Goal: Information Seeking & Learning: Learn about a topic

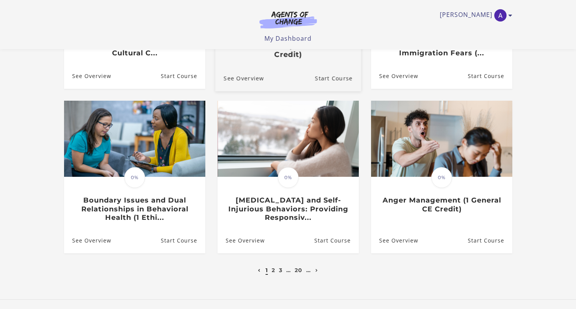
scroll to position [187, 0]
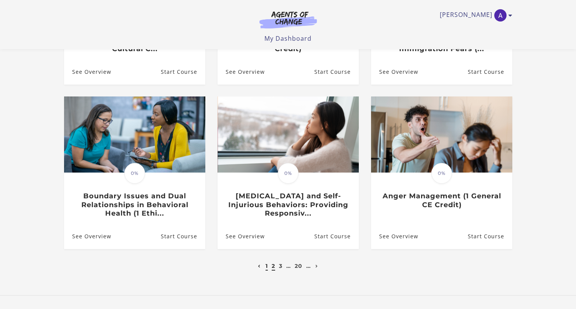
click at [274, 266] on link "2" at bounding box center [273, 265] width 3 height 7
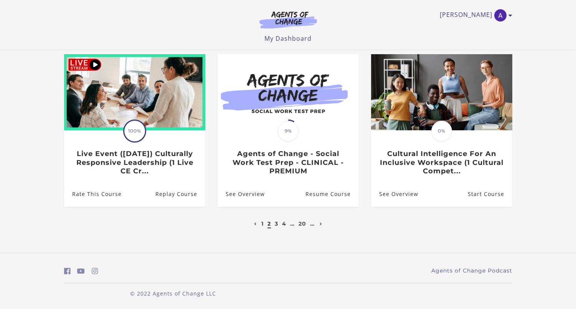
scroll to position [229, 0]
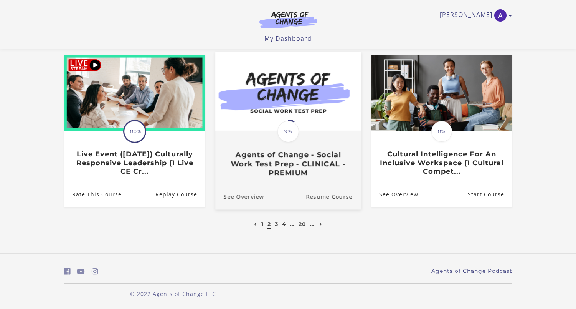
click at [285, 130] on span "9%" at bounding box center [287, 130] width 21 height 21
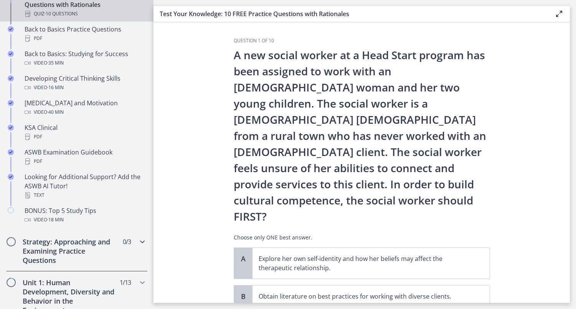
scroll to position [252, 0]
click at [83, 251] on h2 "Strategy: Approaching and Examining Practice Questions" at bounding box center [70, 250] width 94 height 28
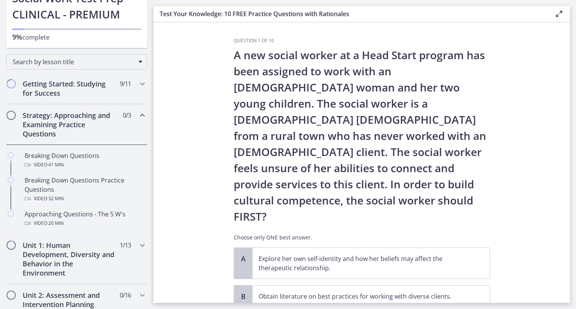
scroll to position [73, 0]
click at [83, 251] on h2 "Unit 1: Human Development, Diversity and Behavior in the Environment" at bounding box center [70, 259] width 94 height 37
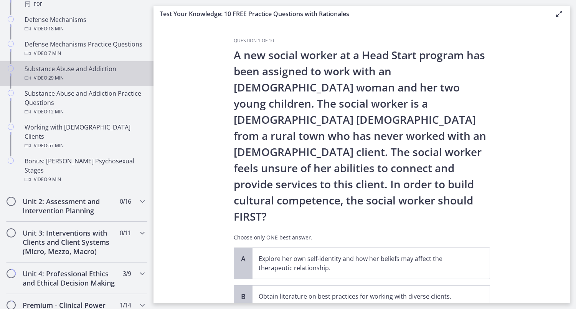
scroll to position [470, 0]
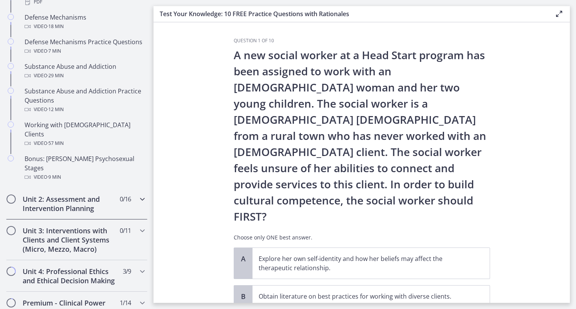
click at [74, 194] on h2 "Unit 2: Assessment and Intervention Planning" at bounding box center [70, 203] width 94 height 18
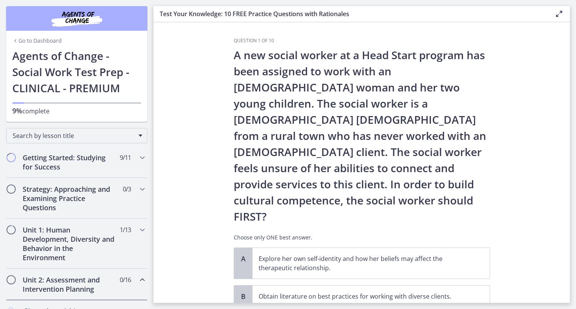
scroll to position [0, 0]
click at [40, 42] on link "Go to Dashboard" at bounding box center [36, 41] width 49 height 8
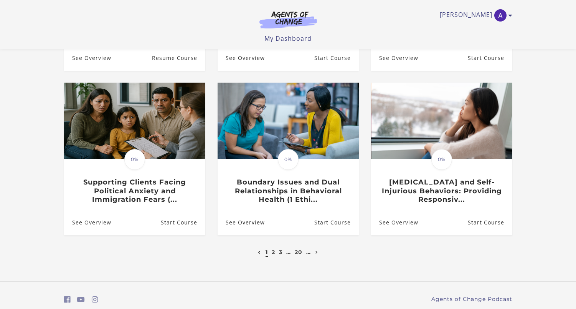
scroll to position [201, 0]
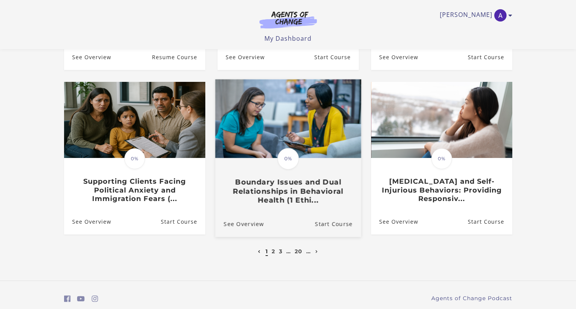
click at [261, 135] on img at bounding box center [288, 118] width 146 height 79
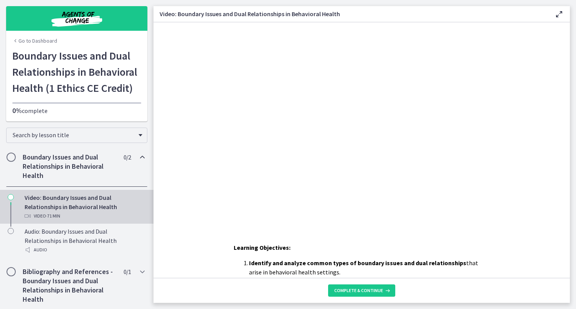
click at [306, 140] on div "Click for sound @keyframes VOLUME_SMALL_WAVE_FLASH { 0% { opacity: 0; } 33% { o…" at bounding box center [361, 123] width 360 height 203
click at [353, 287] on span "Complete & continue" at bounding box center [358, 290] width 49 height 6
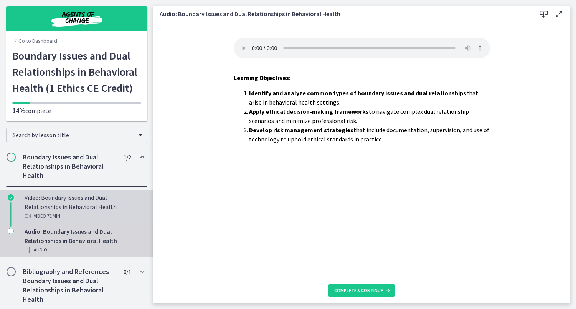
click at [132, 209] on div "Video: Boundary Issues and Dual Relationships in Behavioral Health Video · 71 m…" at bounding box center [85, 207] width 120 height 28
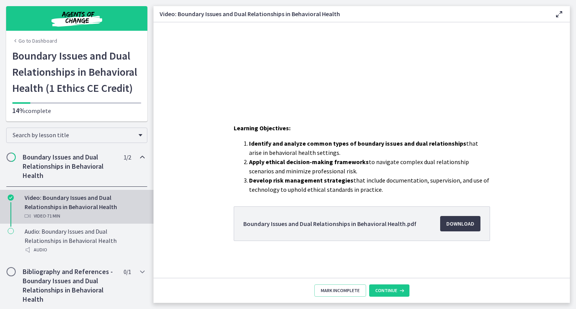
scroll to position [119, 0]
click at [455, 225] on span "Download Opens in a new window" at bounding box center [460, 223] width 28 height 9
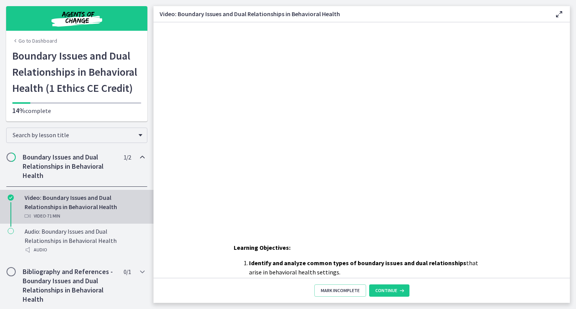
scroll to position [0, 0]
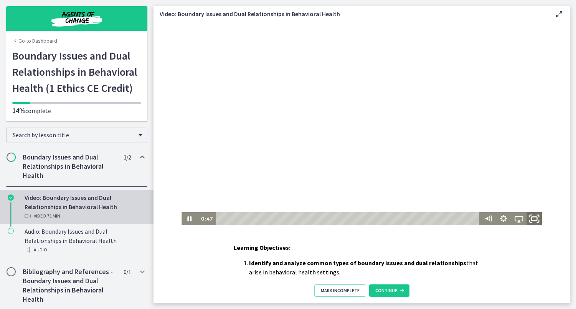
click at [532, 219] on icon "Fullscreen" at bounding box center [534, 219] width 18 height 16
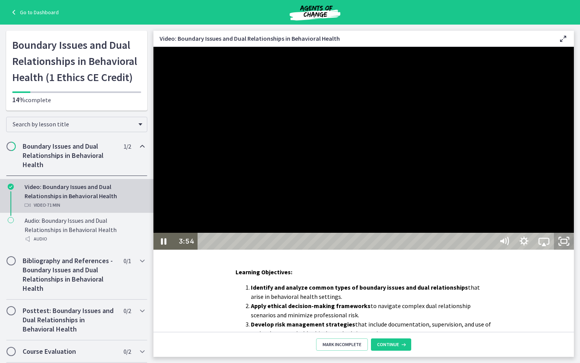
click at [574, 249] on icon "Unfullscreen" at bounding box center [564, 241] width 20 height 17
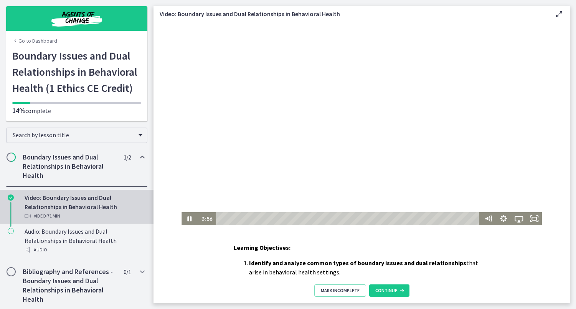
click at [280, 99] on div at bounding box center [361, 123] width 360 height 203
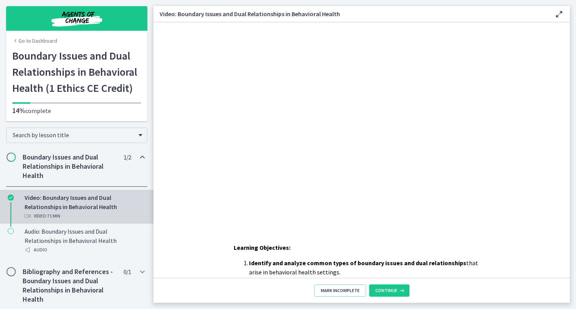
click at [52, 39] on link "Go to Dashboard" at bounding box center [34, 41] width 45 height 8
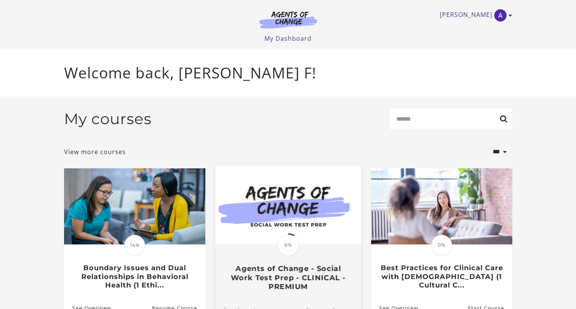
click at [271, 228] on img at bounding box center [288, 204] width 146 height 79
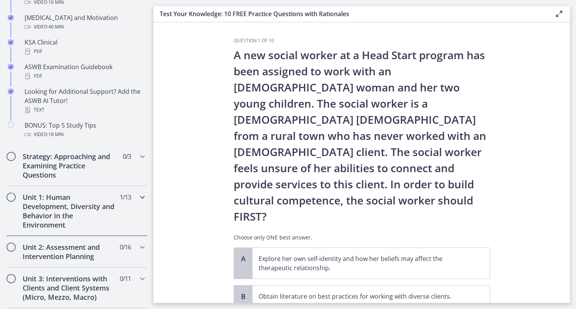
scroll to position [391, 0]
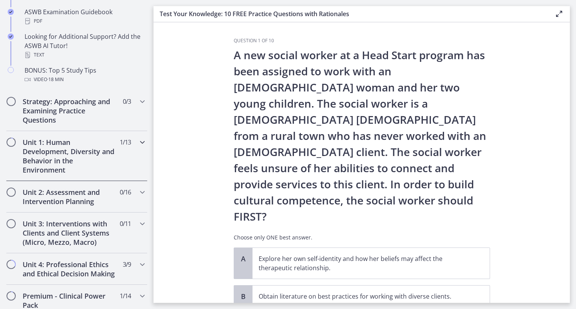
click at [75, 148] on h2 "Unit 1: Human Development, Diversity and Behavior in the Environment" at bounding box center [70, 155] width 94 height 37
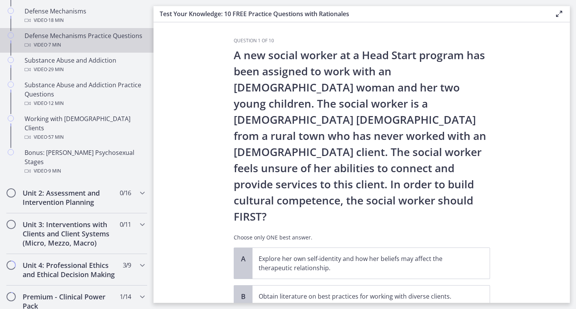
scroll to position [483, 0]
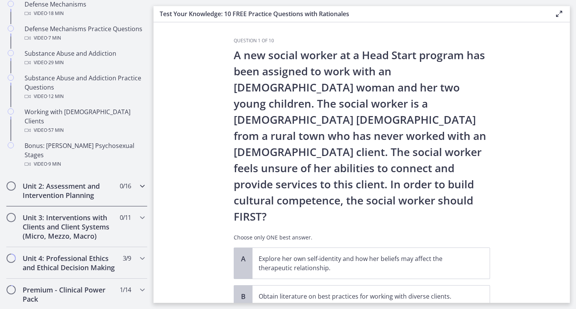
click at [73, 181] on h2 "Unit 2: Assessment and Intervention Planning" at bounding box center [70, 190] width 94 height 18
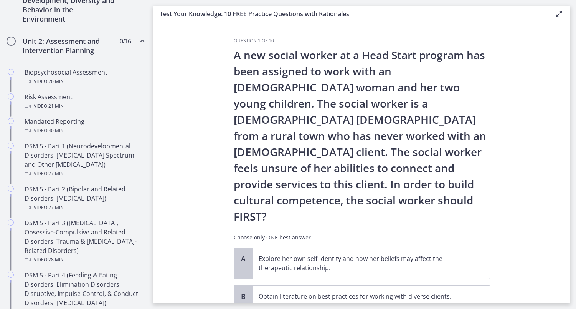
scroll to position [235, 0]
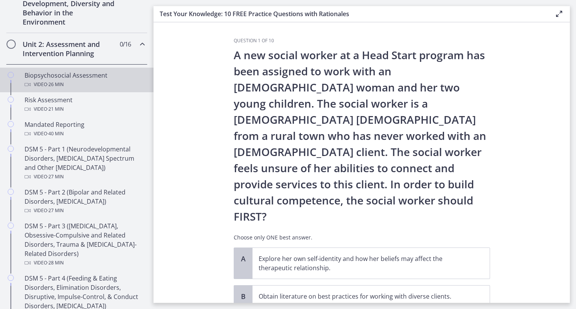
click at [73, 83] on div "Video · 26 min" at bounding box center [85, 84] width 120 height 9
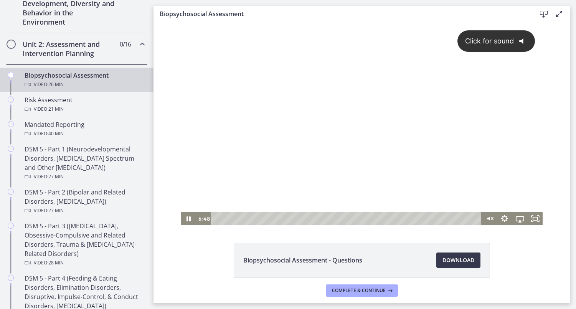
click at [328, 174] on div "Click for sound @keyframes VOLUME_SMALL_WAVE_FLASH { 0% { opacity: 0; } 33% { o…" at bounding box center [362, 117] width 362 height 190
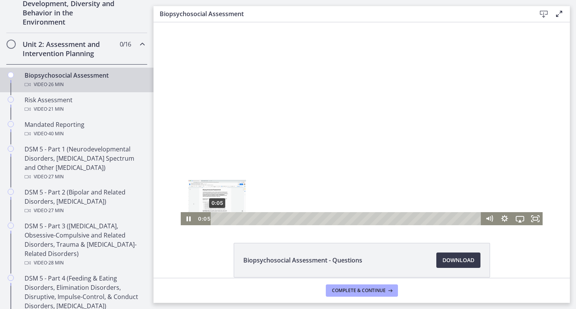
click at [217, 218] on div "0:05" at bounding box center [346, 218] width 261 height 13
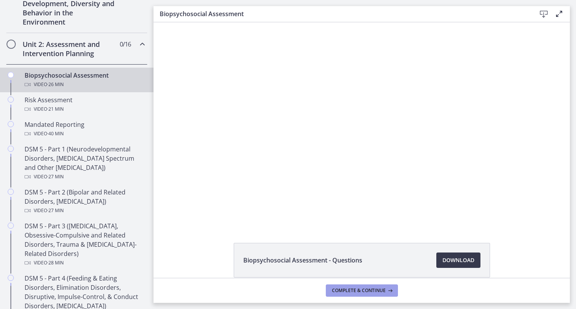
click at [375, 290] on span "Complete & continue" at bounding box center [359, 290] width 54 height 6
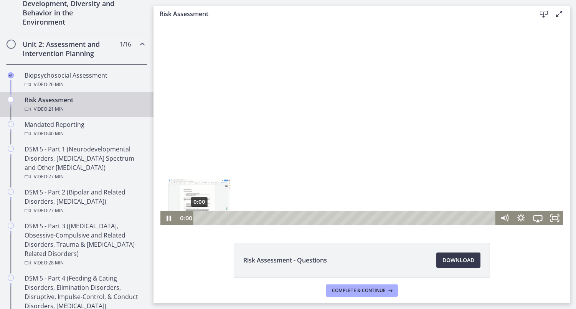
click at [200, 216] on div "0:00" at bounding box center [346, 218] width 292 height 14
click at [193, 195] on div at bounding box center [361, 123] width 403 height 203
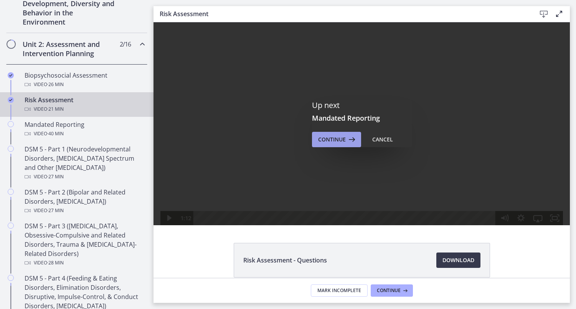
click at [327, 140] on span "Continue" at bounding box center [332, 139] width 28 height 9
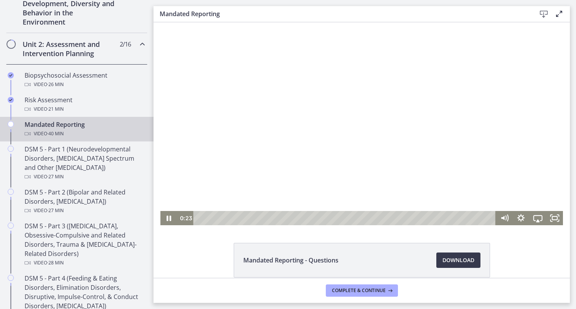
click at [202, 218] on div "Playbar" at bounding box center [346, 218] width 292 height 14
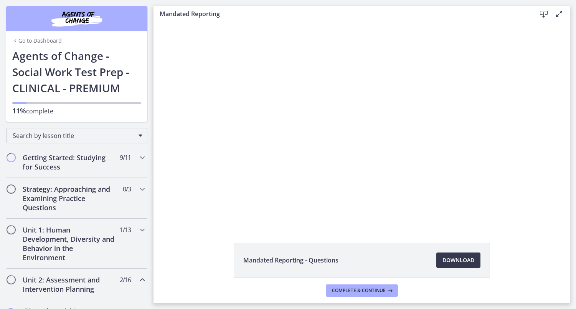
scroll to position [235, 0]
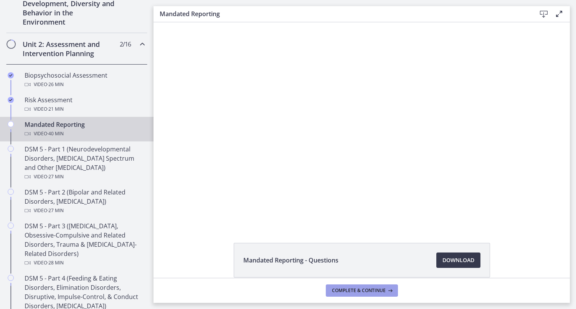
click at [356, 294] on button "Complete & continue" at bounding box center [362, 290] width 72 height 12
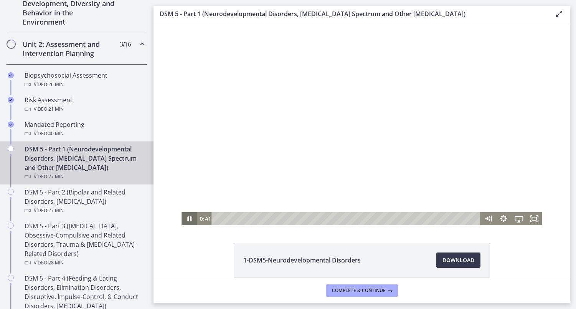
click at [190, 216] on icon "Pause" at bounding box center [188, 218] width 15 height 13
